Goal: Transaction & Acquisition: Purchase product/service

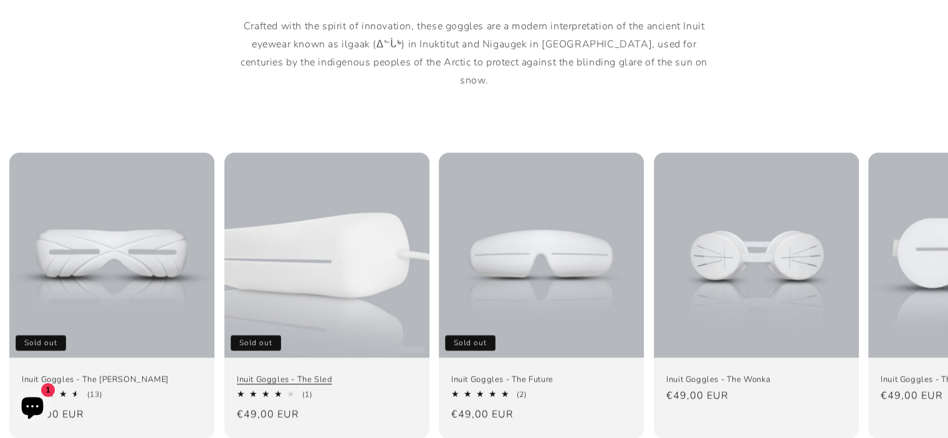
scroll to position [748, 0]
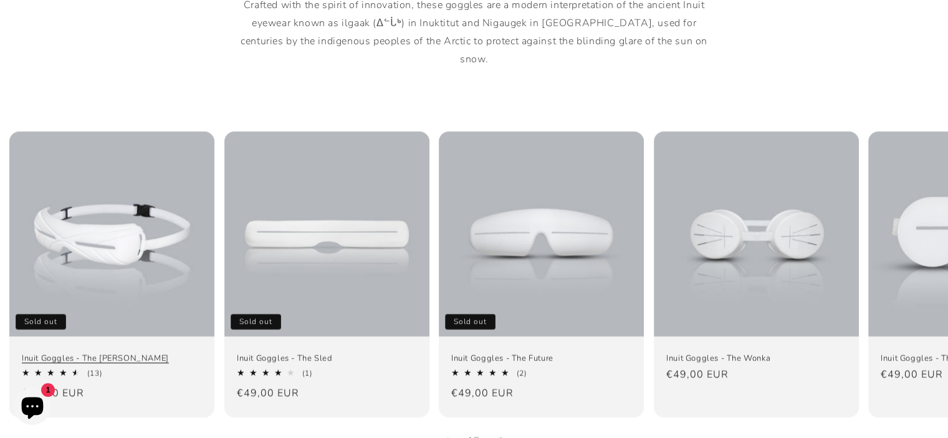
click at [123, 353] on link "Inuit Goggles - The [PERSON_NAME]" at bounding box center [112, 358] width 180 height 11
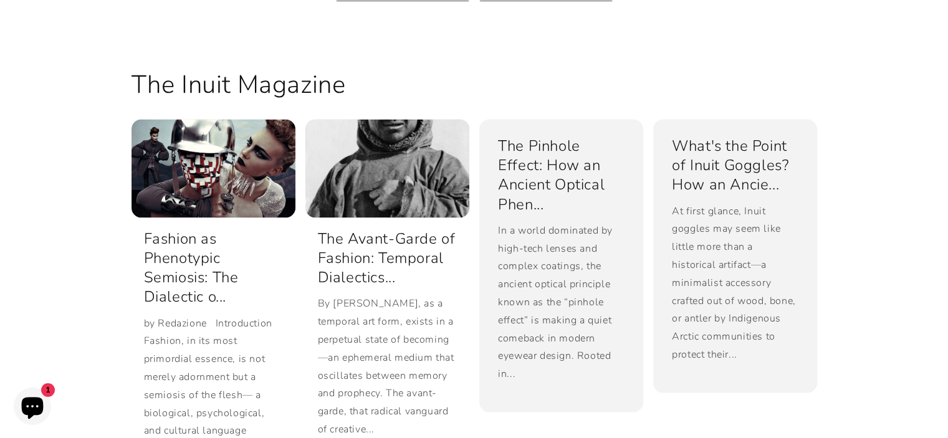
scroll to position [2368, 0]
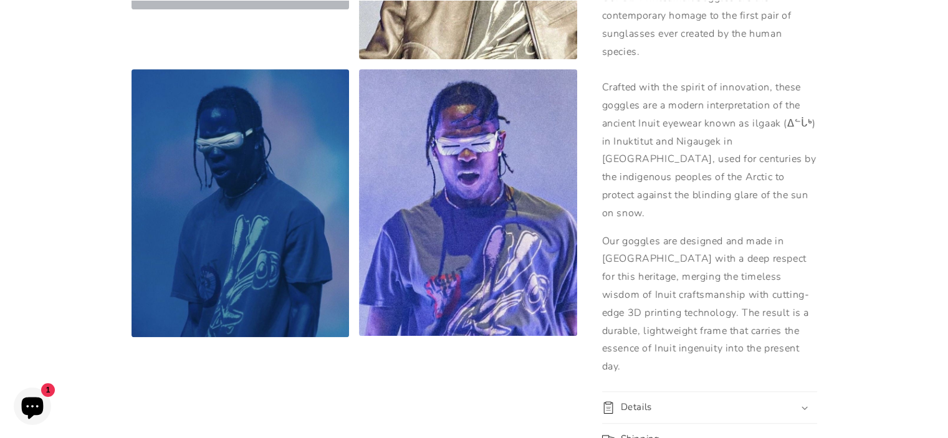
scroll to position [1246, 0]
